Goal: Information Seeking & Learning: Learn about a topic

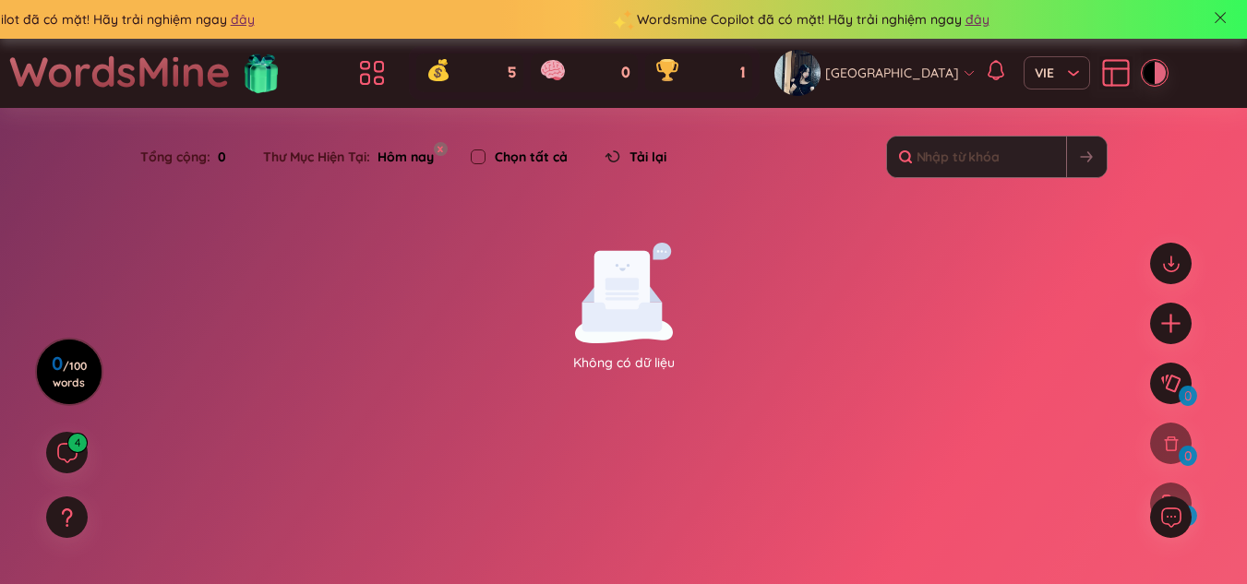
click at [240, 86] on div "WordsMine" at bounding box center [144, 73] width 270 height 69
click at [389, 71] on icon at bounding box center [371, 72] width 33 height 33
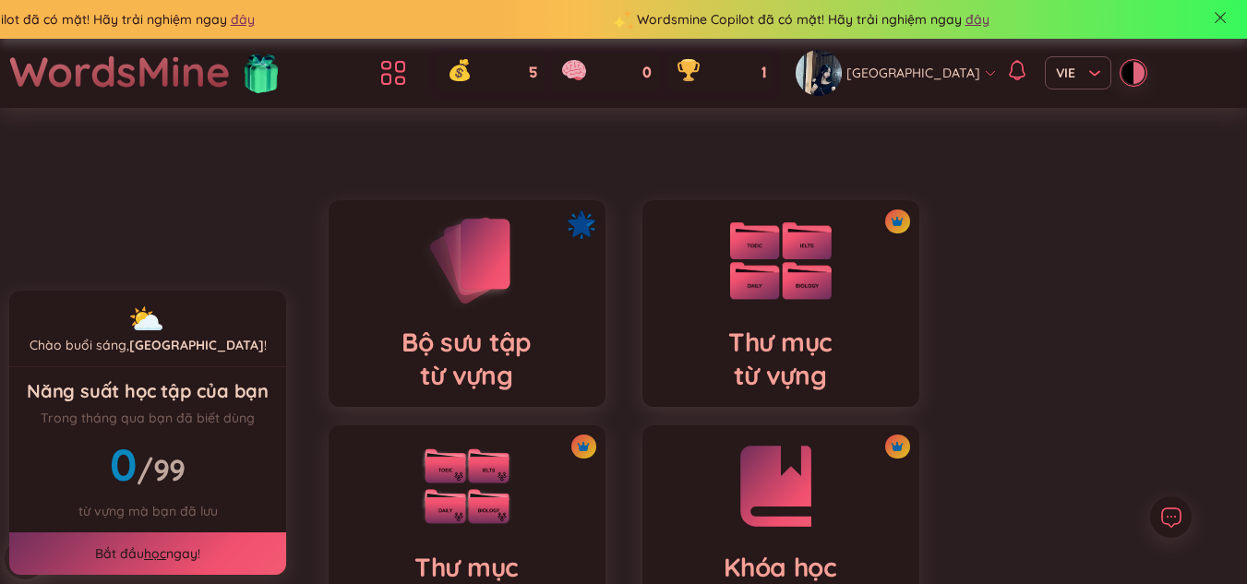
click at [735, 285] on img at bounding box center [781, 261] width 102 height 78
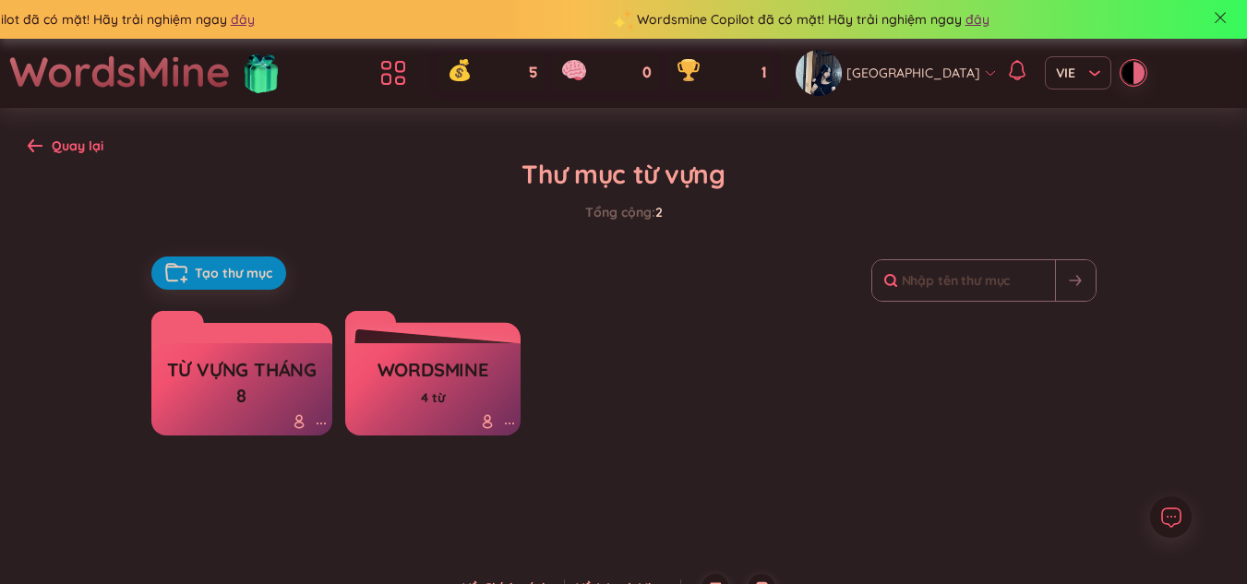
click at [226, 376] on h3 "từ vựng tháng 8" at bounding box center [242, 382] width 163 height 51
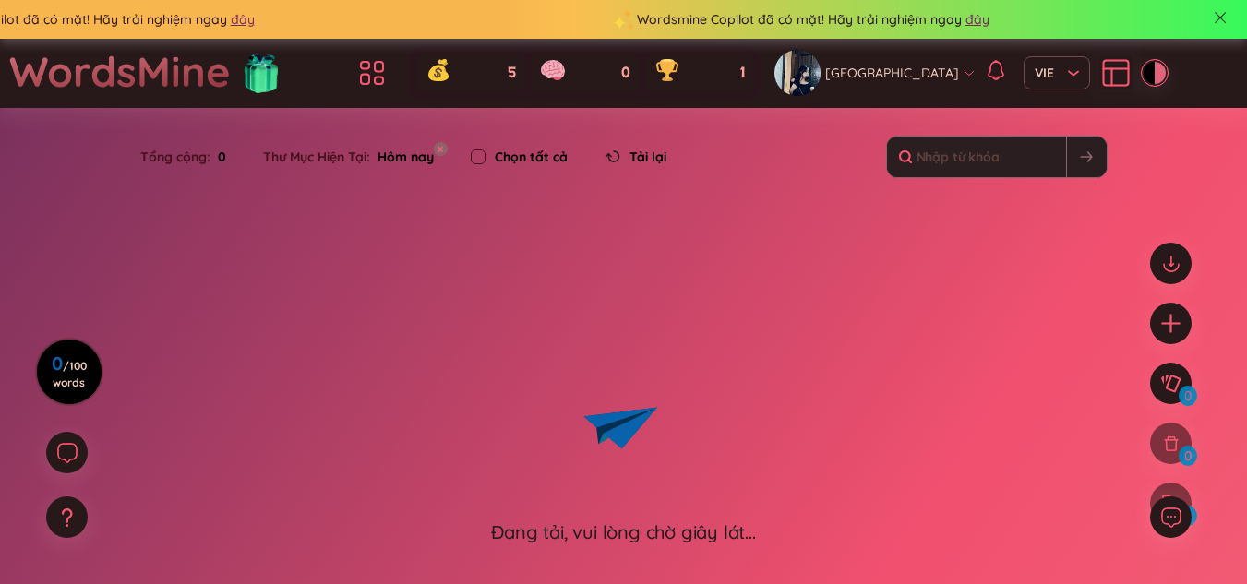
click at [226, 376] on div "Đang tải, vui lòng chờ giây lát..." at bounding box center [623, 394] width 1247 height 303
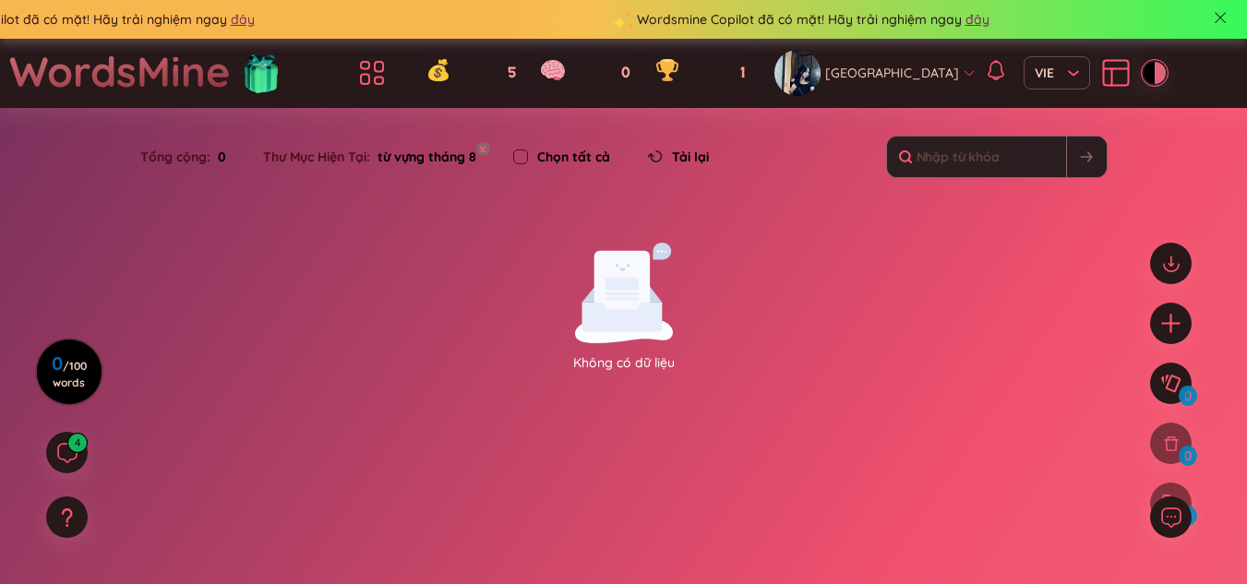
click at [674, 241] on section "Sắp xếp Chữ cái tăng dần Chữ cái giảm dần Thời gian xa nhất Thời gian gần nhất …" at bounding box center [623, 351] width 1247 height 486
